Goal: Information Seeking & Learning: Find specific fact

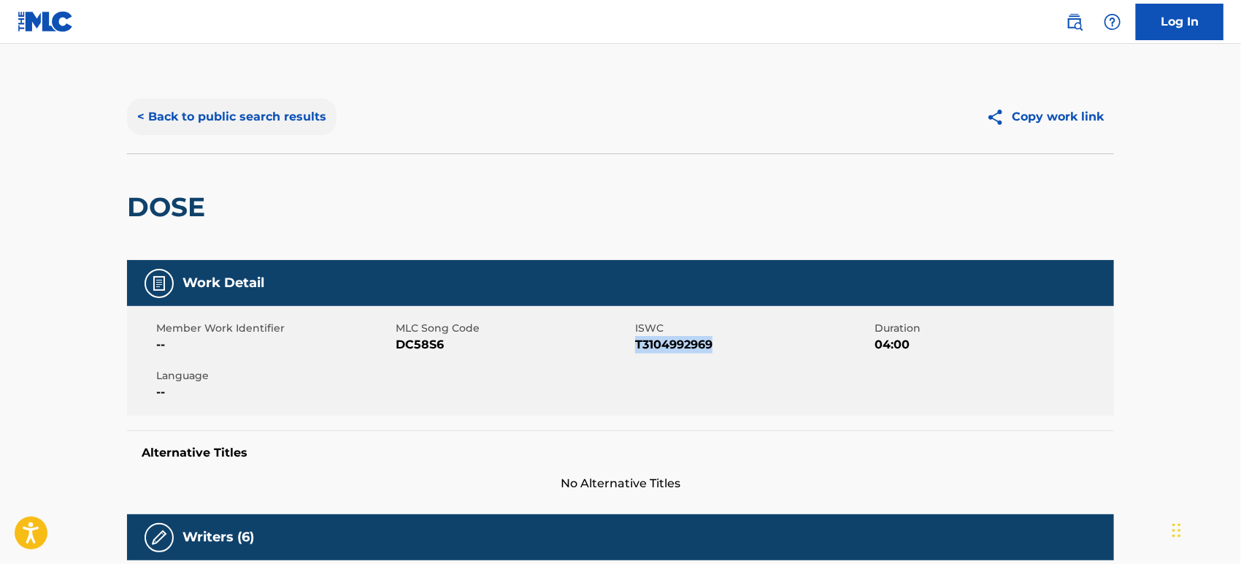
click at [212, 116] on button "< Back to public search results" at bounding box center [232, 117] width 210 height 37
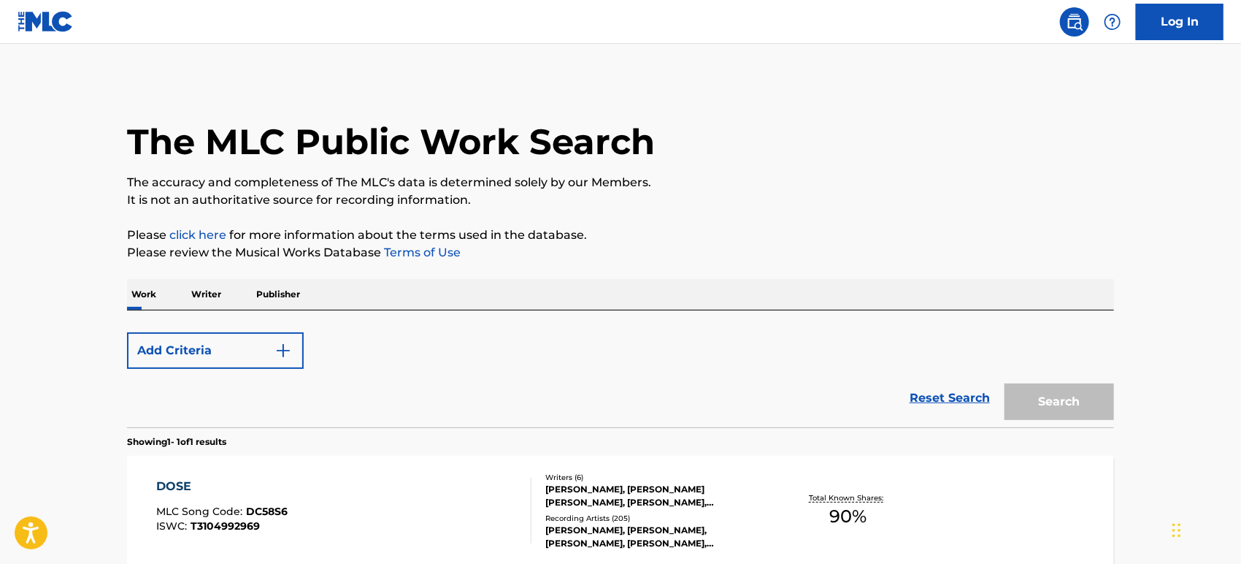
scroll to position [147, 0]
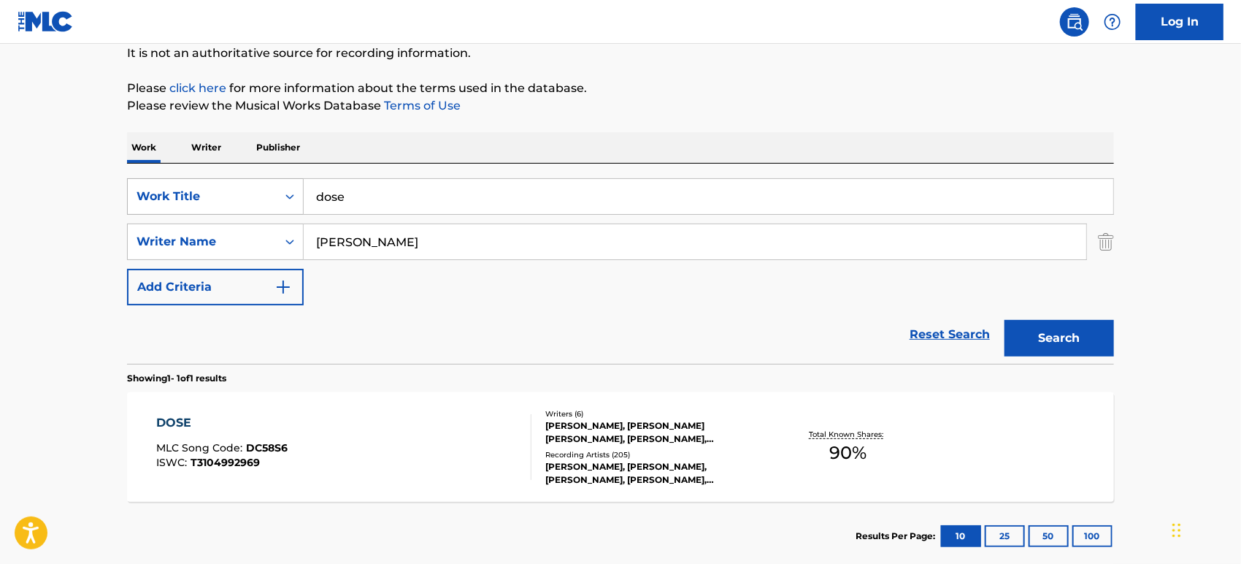
drag, startPoint x: 432, startPoint y: 203, endPoint x: 228, endPoint y: 202, distance: 204.4
click at [228, 202] on div "SearchWithCriteria94308f87-1bac-4c24-934c-0d94cfa487d8 Work Title dose" at bounding box center [620, 196] width 987 height 37
paste input "Summer 91 (Looking Back)"
type input "Summer 91 (Looking Back)"
drag, startPoint x: 485, startPoint y: 246, endPoint x: 267, endPoint y: 234, distance: 217.9
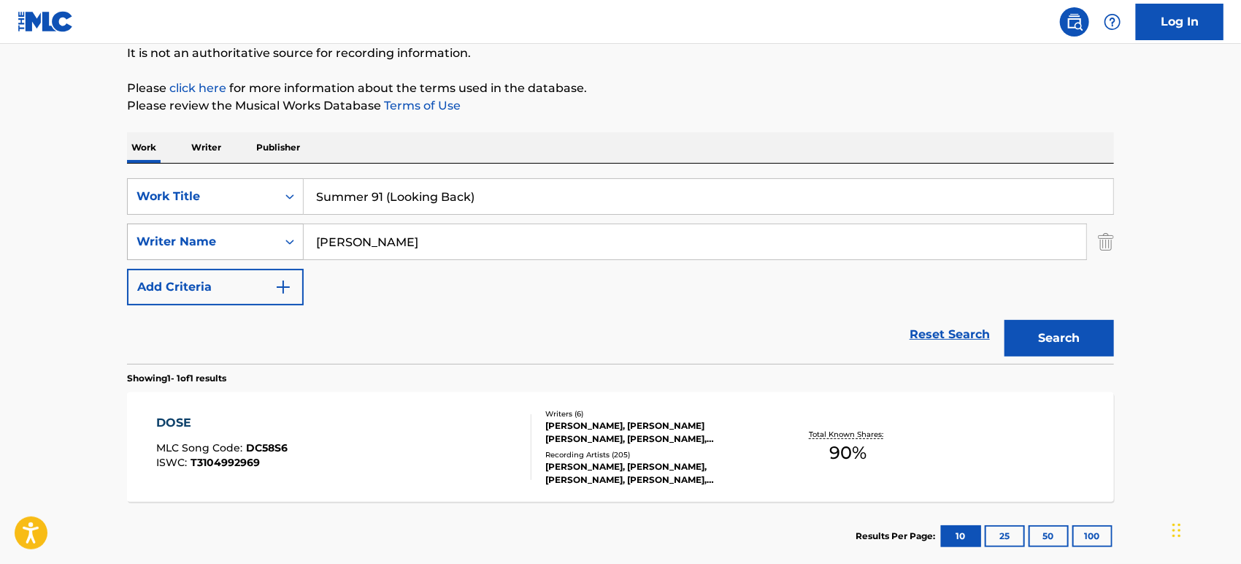
click at [267, 234] on div "SearchWithCriteriac298a3ac-7522-4675-b006-182faf3c30f0 Writer Name [PERSON_NAME]" at bounding box center [620, 241] width 987 height 37
paste input "Plant"
type input "Plant"
click at [1023, 326] on button "Search" at bounding box center [1059, 338] width 110 height 37
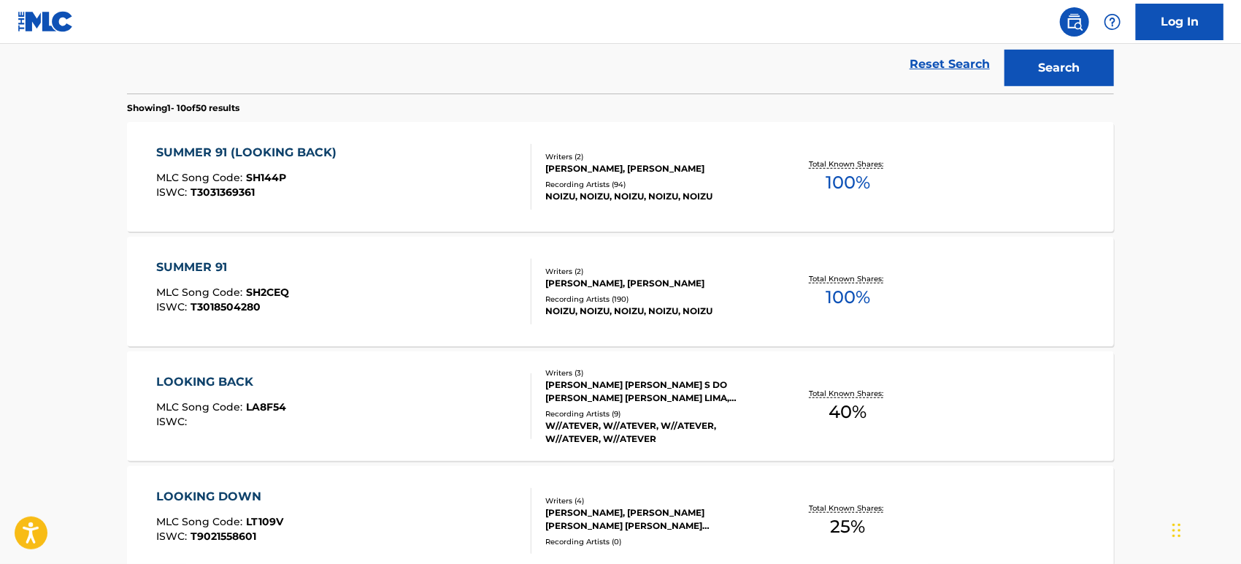
scroll to position [420, 0]
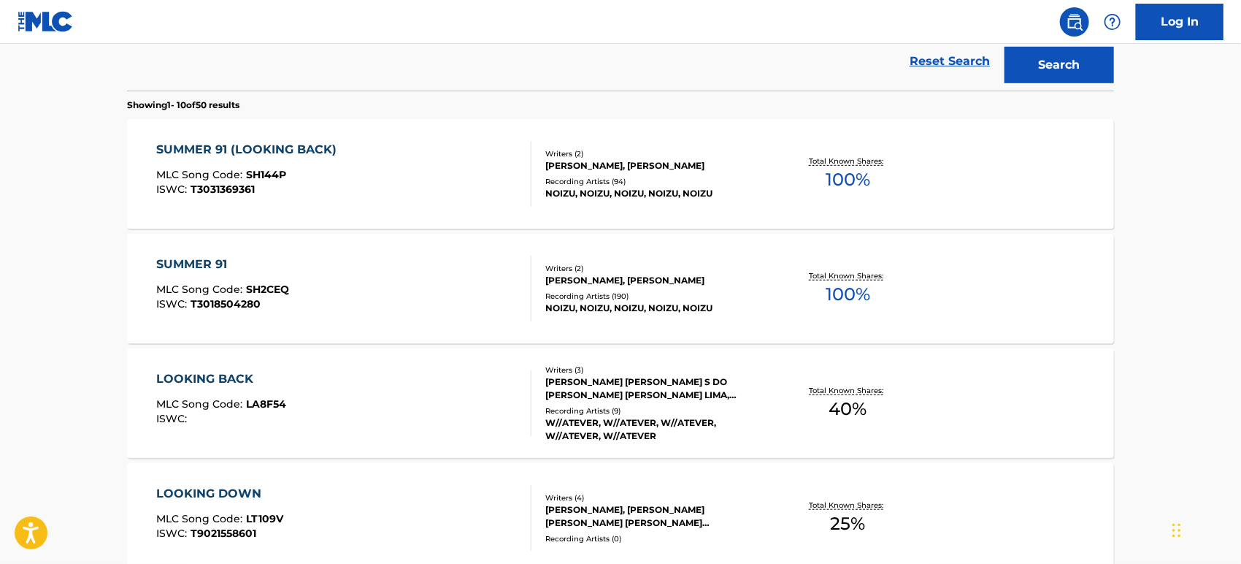
click at [350, 171] on div "SUMMER 91 (LOOKING BACK) MLC Song Code : SH144P ISWC : T3031369361" at bounding box center [344, 174] width 375 height 66
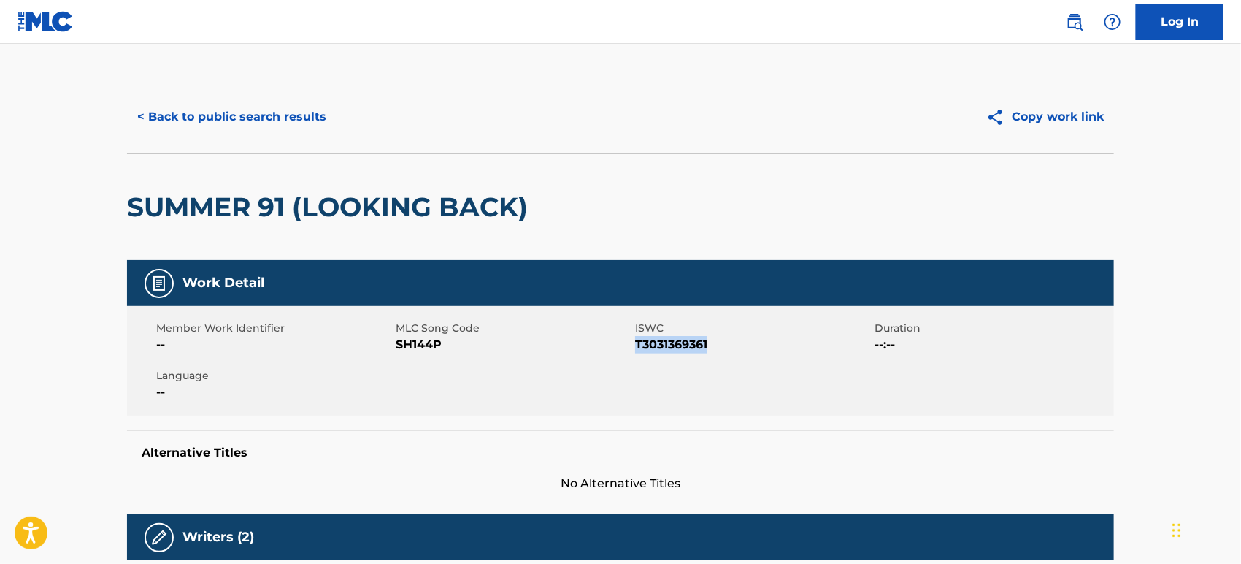
drag, startPoint x: 718, startPoint y: 342, endPoint x: 637, endPoint y: 349, distance: 82.1
click at [637, 349] on span "T3031369361" at bounding box center [753, 345] width 236 height 18
copy span "T3031369361"
click at [239, 118] on button "< Back to public search results" at bounding box center [232, 117] width 210 height 37
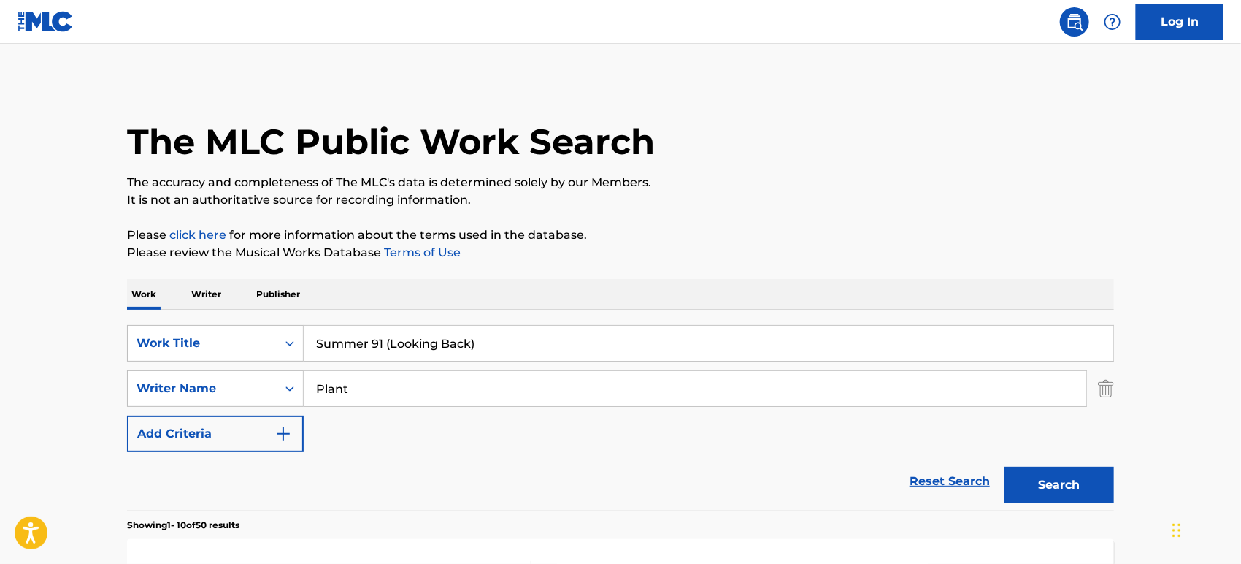
click at [374, 389] on input "Plant" at bounding box center [695, 388] width 783 height 35
type input "P"
drag, startPoint x: 555, startPoint y: 340, endPoint x: 155, endPoint y: 329, distance: 400.2
click at [155, 329] on div "SearchWithCriteria94308f87-1bac-4c24-934c-0d94cfa487d8 Work Title Summer 91 (Lo…" at bounding box center [620, 343] width 987 height 37
paste input "[PERSON_NAME] [PERSON_NAME]"
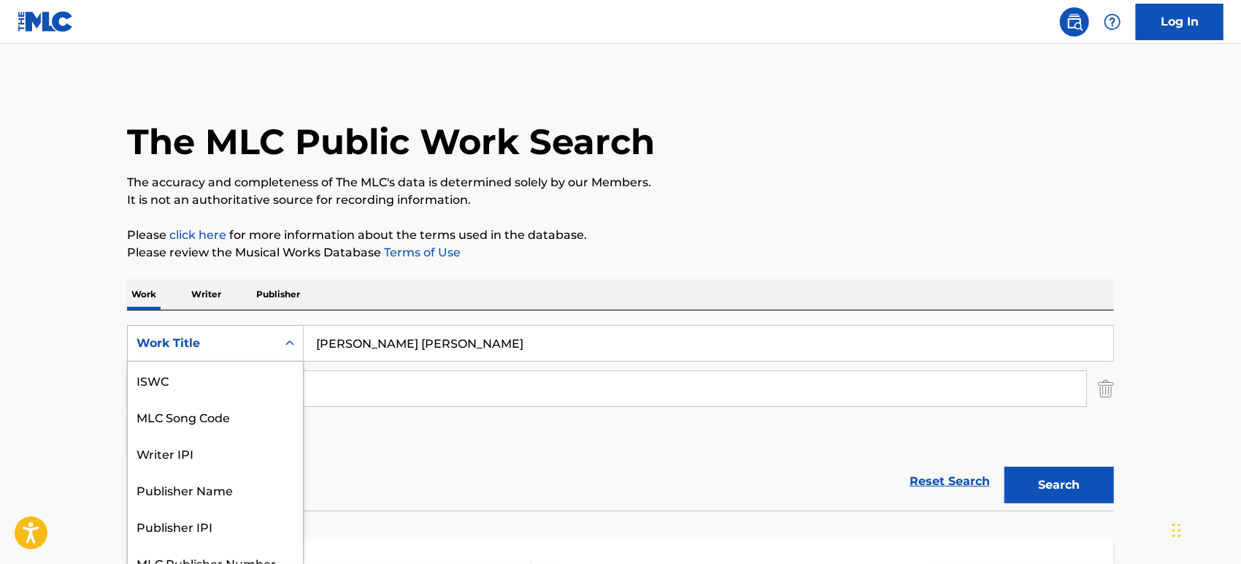
scroll to position [18, 0]
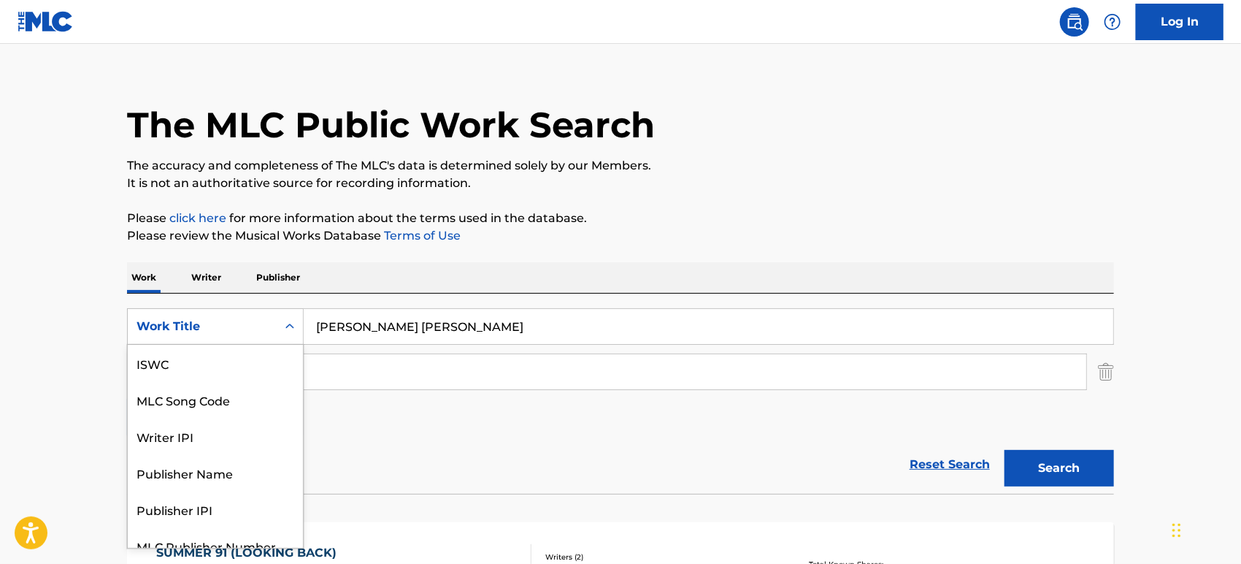
click at [155, 329] on div "Work Title" at bounding box center [202, 326] width 149 height 28
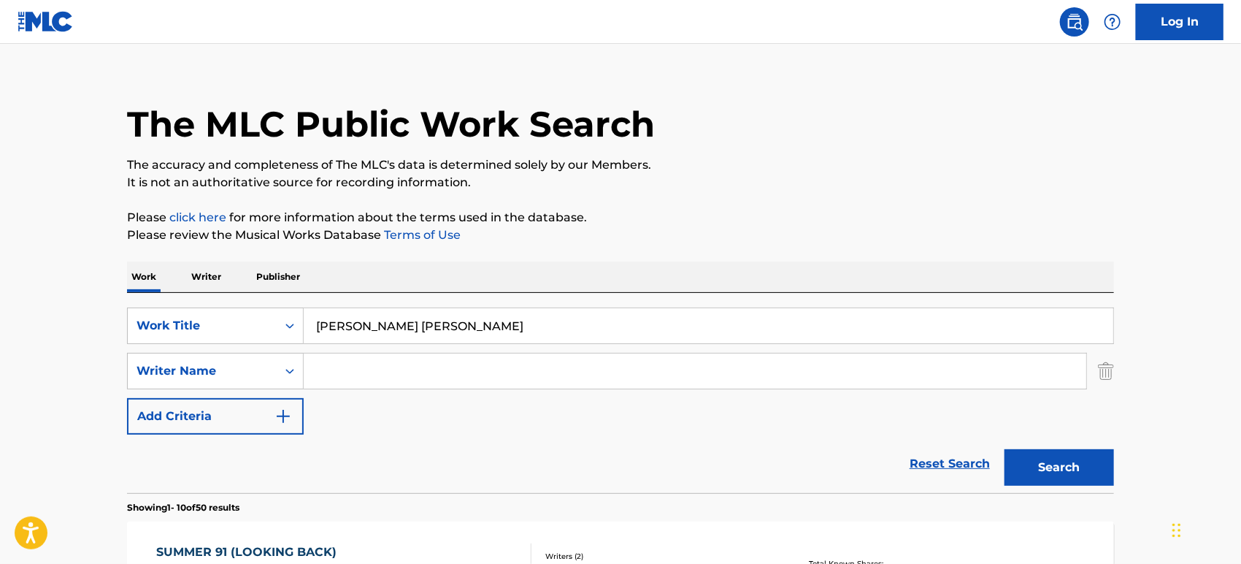
click at [529, 331] on input "[PERSON_NAME] [PERSON_NAME]" at bounding box center [709, 325] width 810 height 35
type input "V"
click at [447, 386] on input "Search Form" at bounding box center [695, 370] width 783 height 35
paste input "[PERSON_NAME] [PERSON_NAME]"
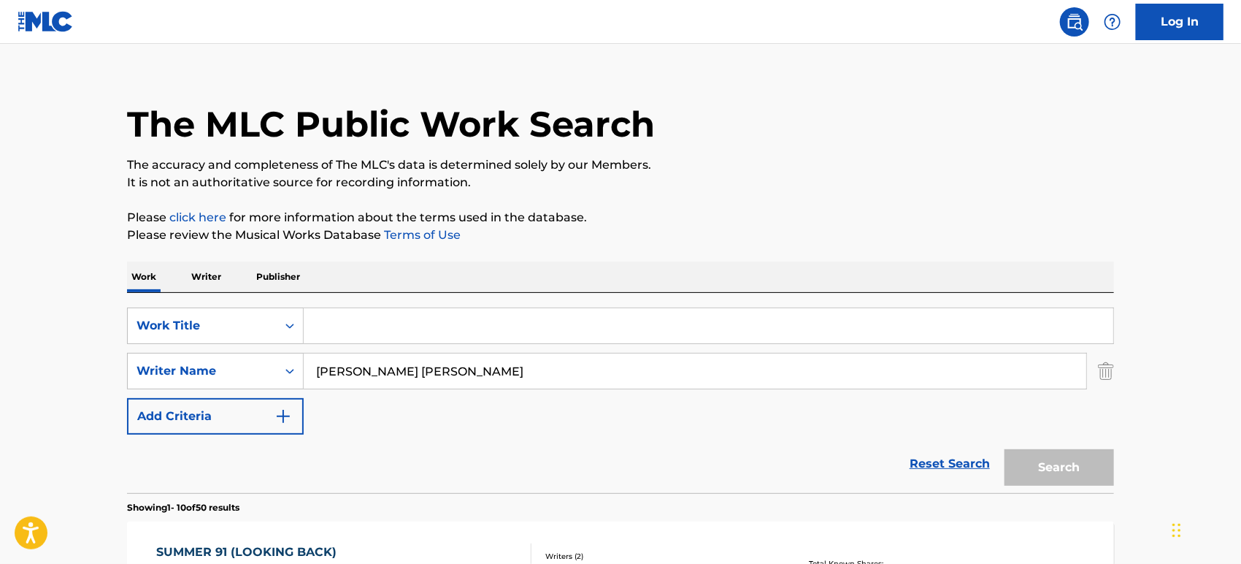
type input "[PERSON_NAME] [PERSON_NAME]"
click at [353, 331] on input "Search Form" at bounding box center [709, 325] width 810 height 35
paste input "Sundays"
type input "Sundays"
click at [1041, 471] on button "Search" at bounding box center [1059, 467] width 110 height 37
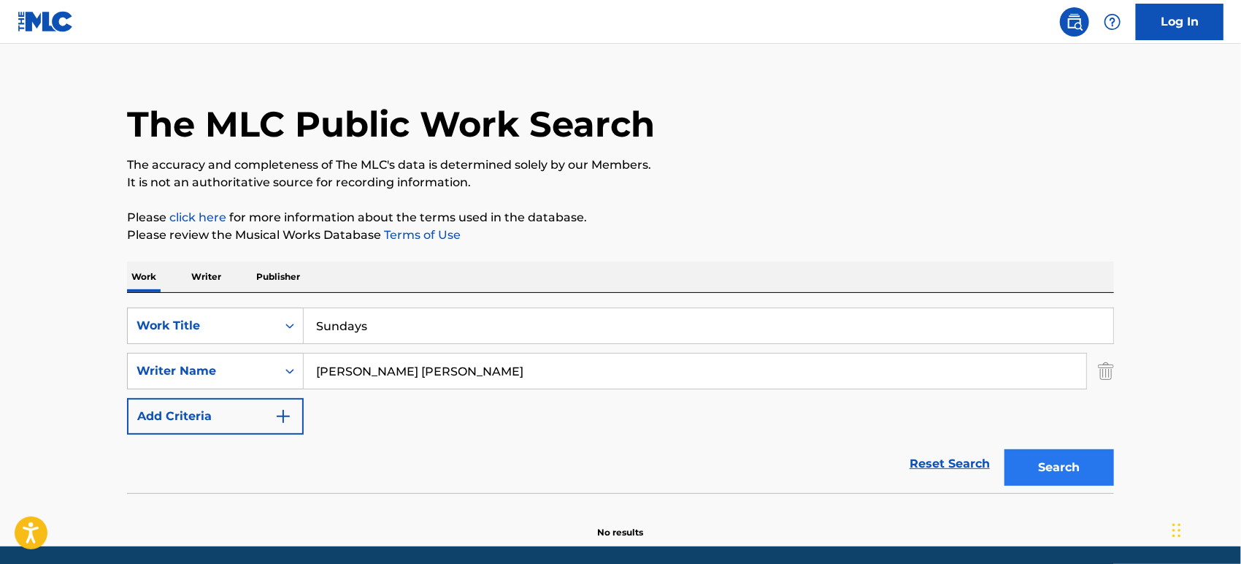
scroll to position [69, 0]
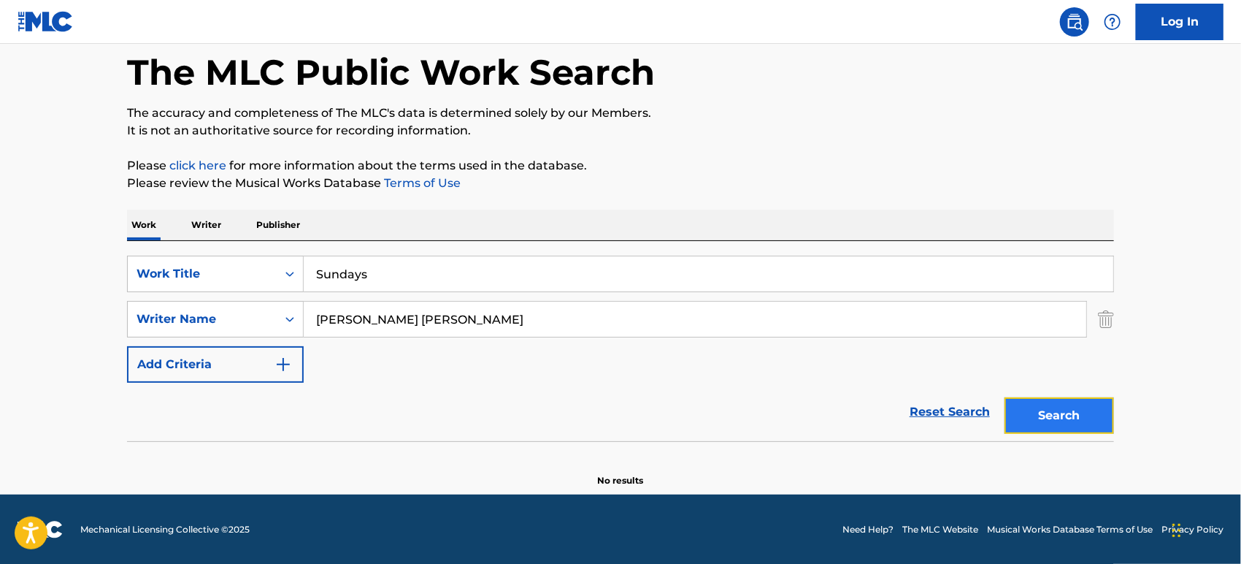
click at [1054, 402] on button "Search" at bounding box center [1059, 415] width 110 height 37
